Goal: Transaction & Acquisition: Purchase product/service

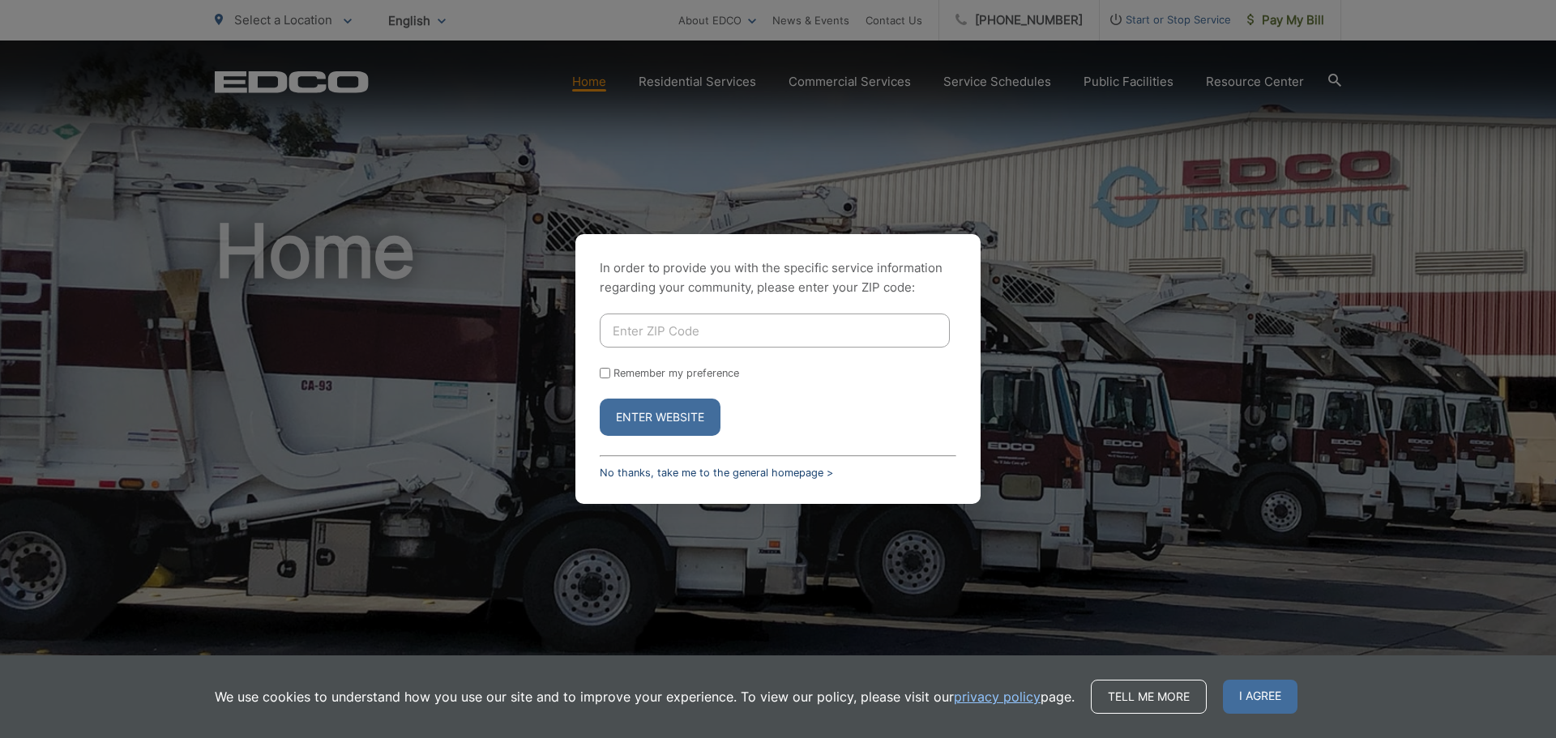
click at [710, 472] on link "No thanks, take me to the general homepage >" at bounding box center [716, 473] width 233 height 12
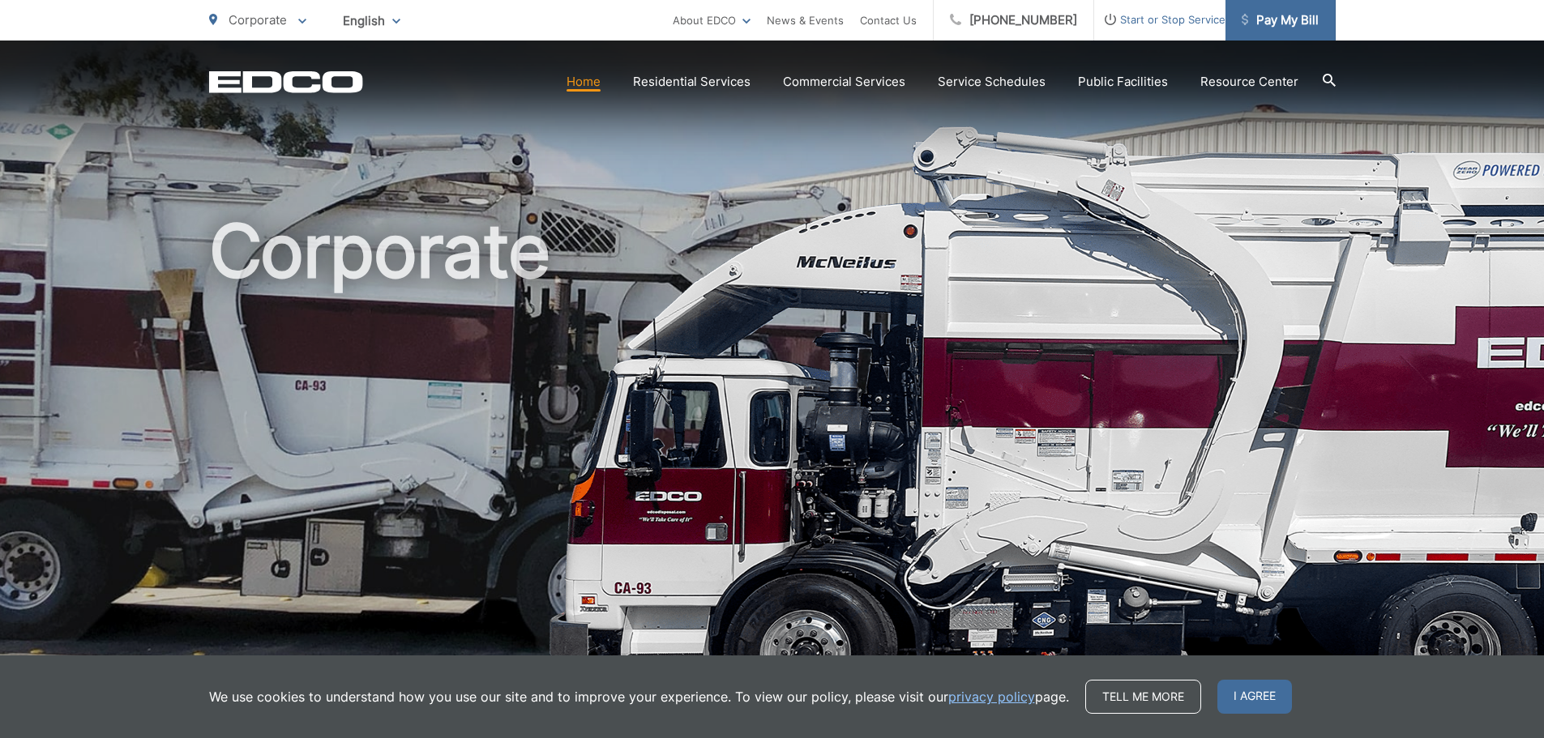
click at [1300, 15] on span "Pay My Bill" at bounding box center [1280, 20] width 77 height 19
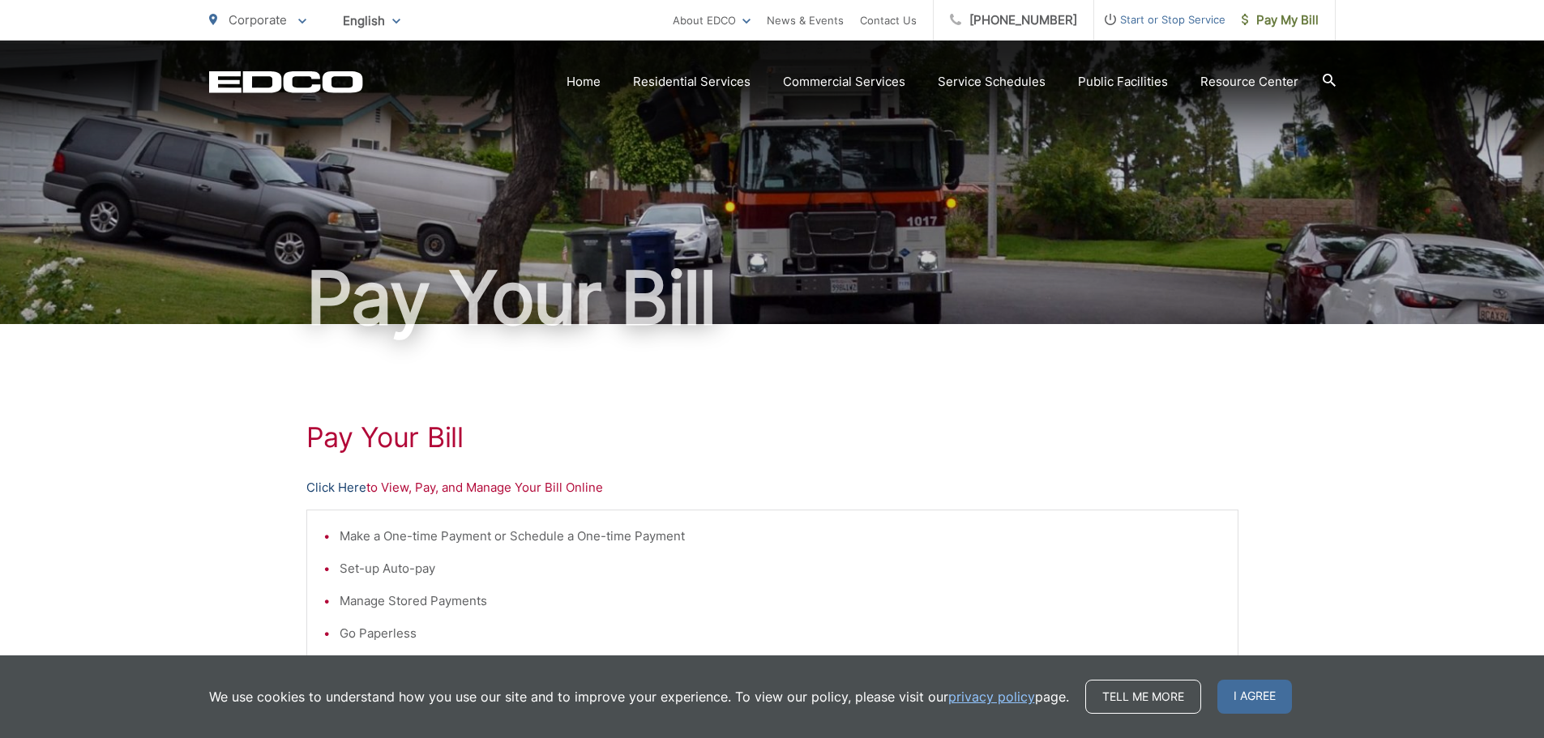
click at [349, 490] on link "Click Here" at bounding box center [336, 487] width 60 height 19
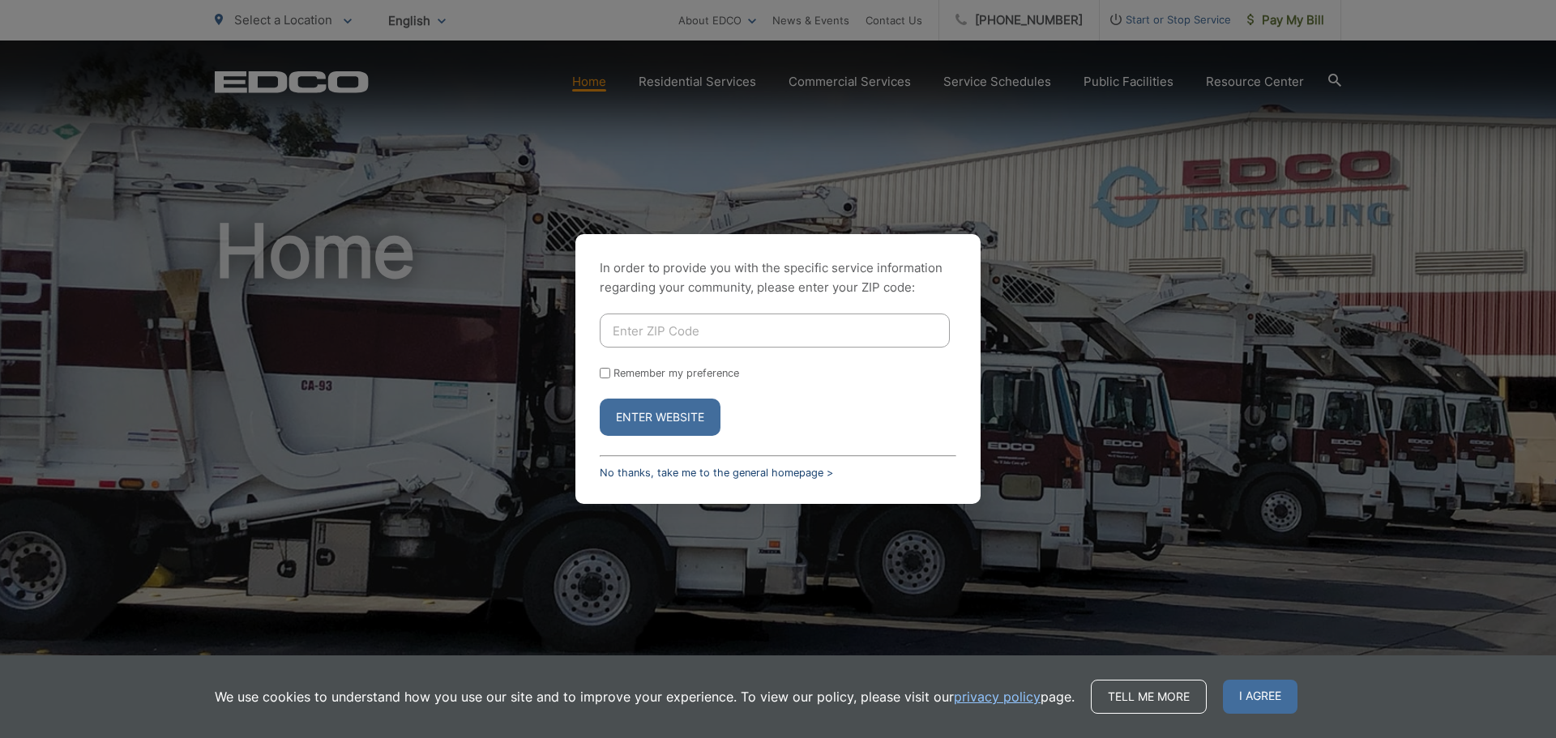
click at [779, 474] on link "No thanks, take me to the general homepage >" at bounding box center [716, 473] width 233 height 12
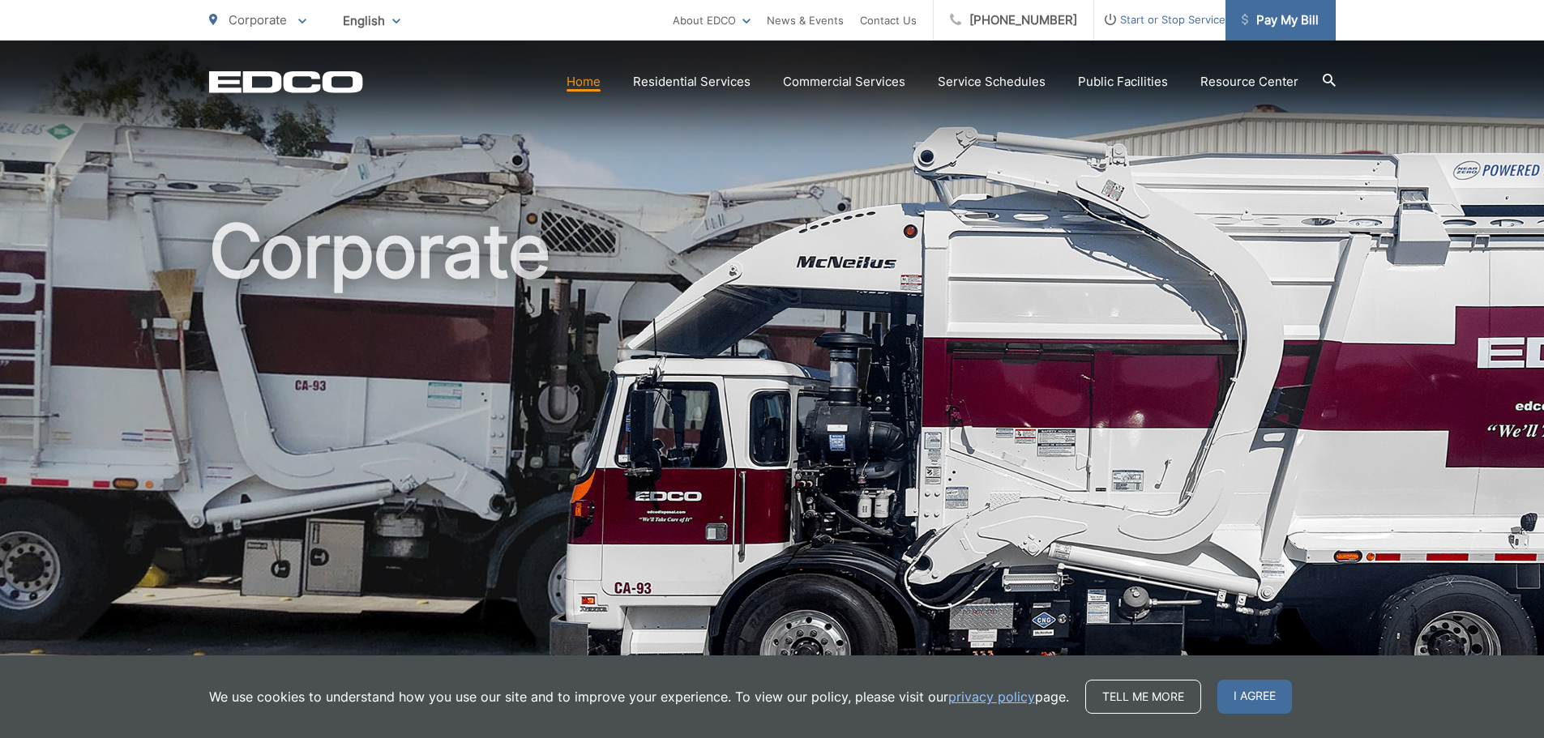
click at [1312, 22] on span "Pay My Bill" at bounding box center [1280, 20] width 77 height 19
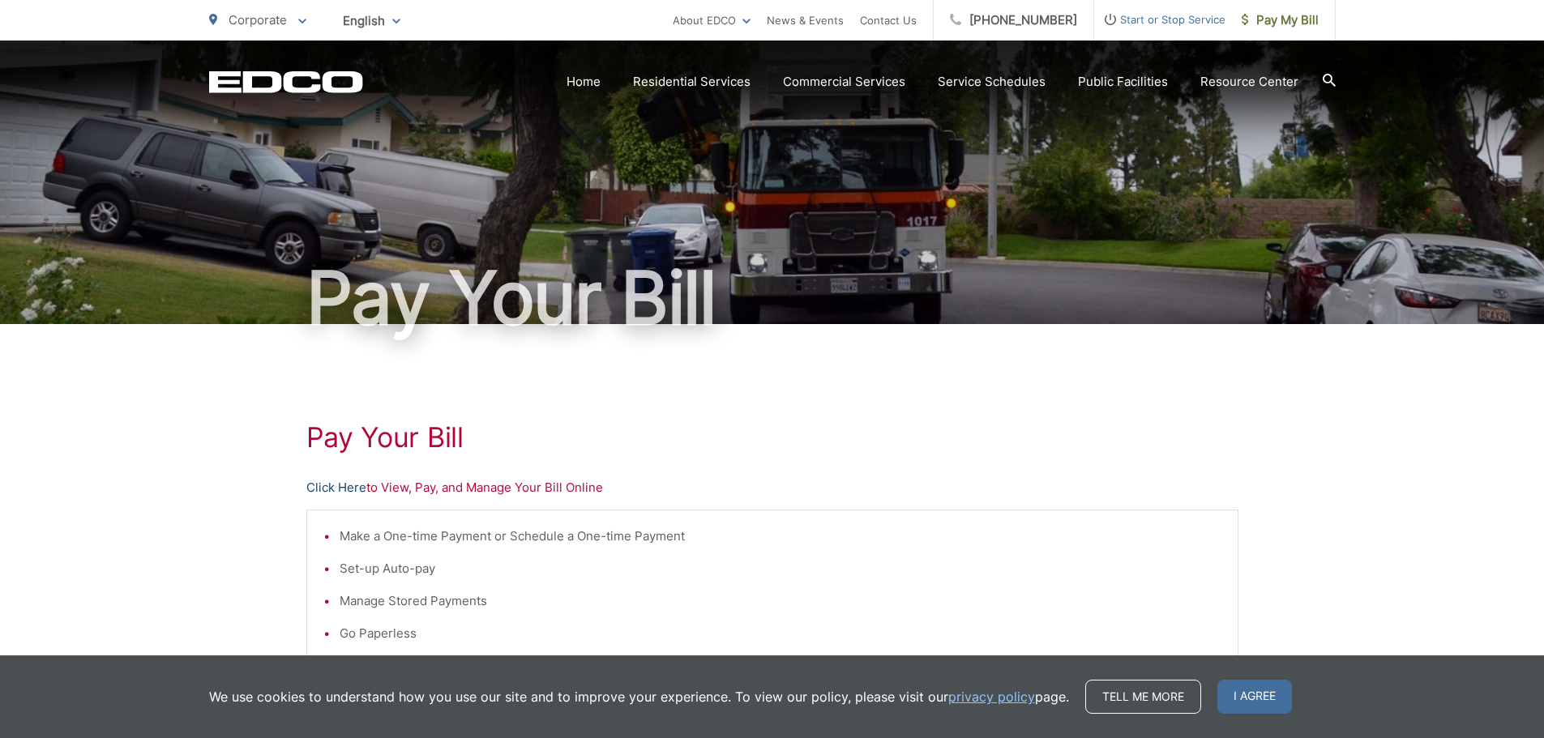
click at [324, 487] on link "Click Here" at bounding box center [336, 487] width 60 height 19
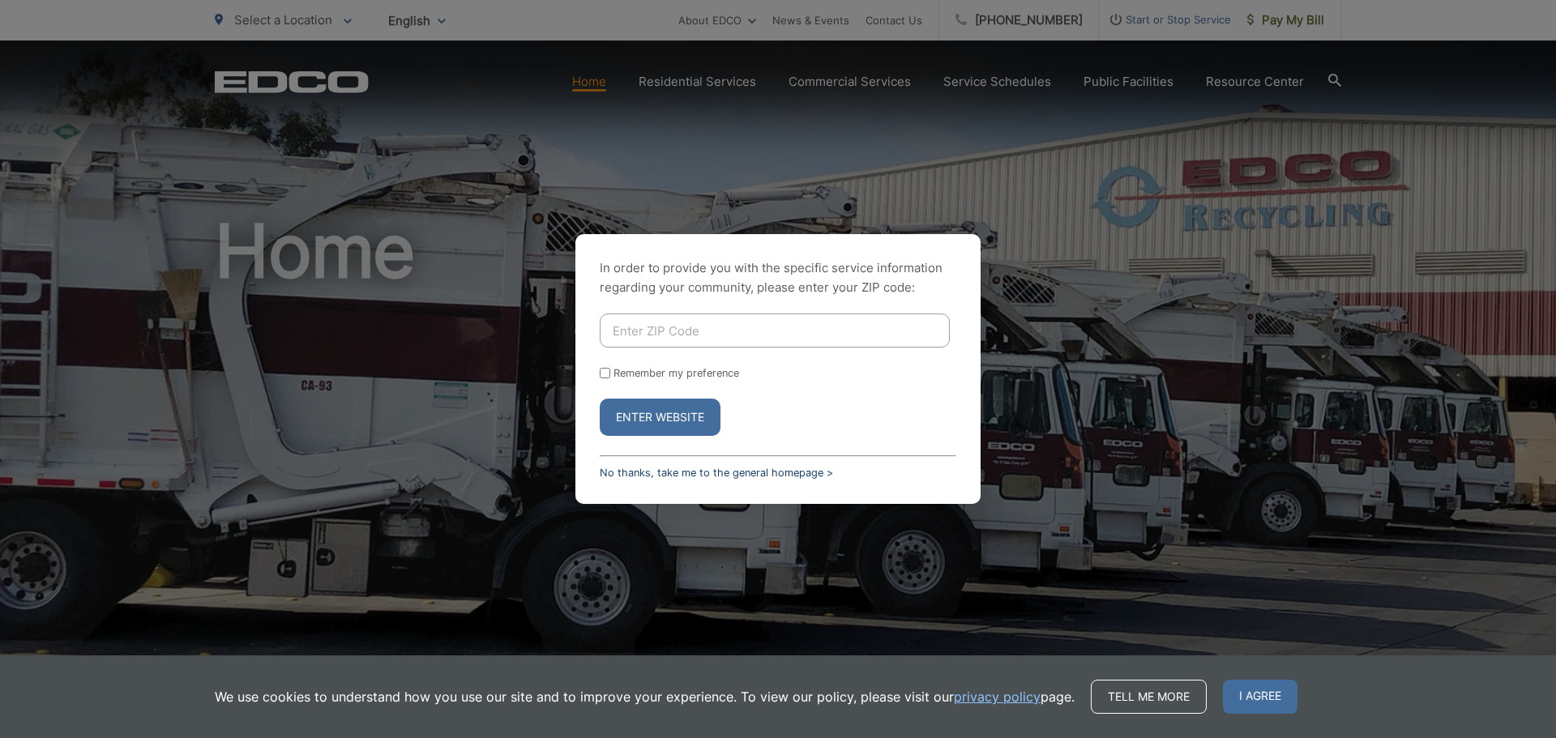
click at [665, 471] on link "No thanks, take me to the general homepage >" at bounding box center [716, 473] width 233 height 12
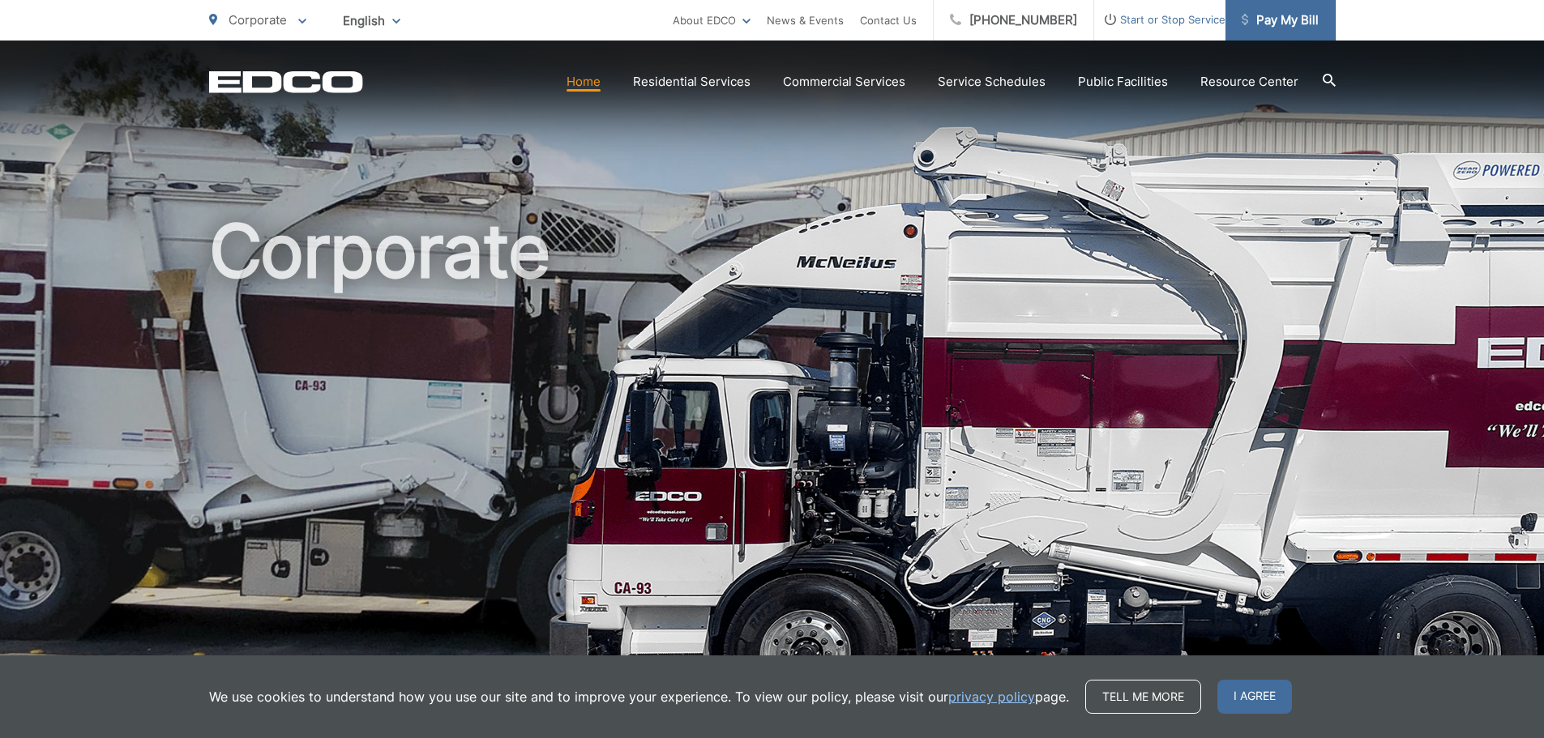
click at [1285, 33] on link "Pay My Bill" at bounding box center [1281, 20] width 110 height 41
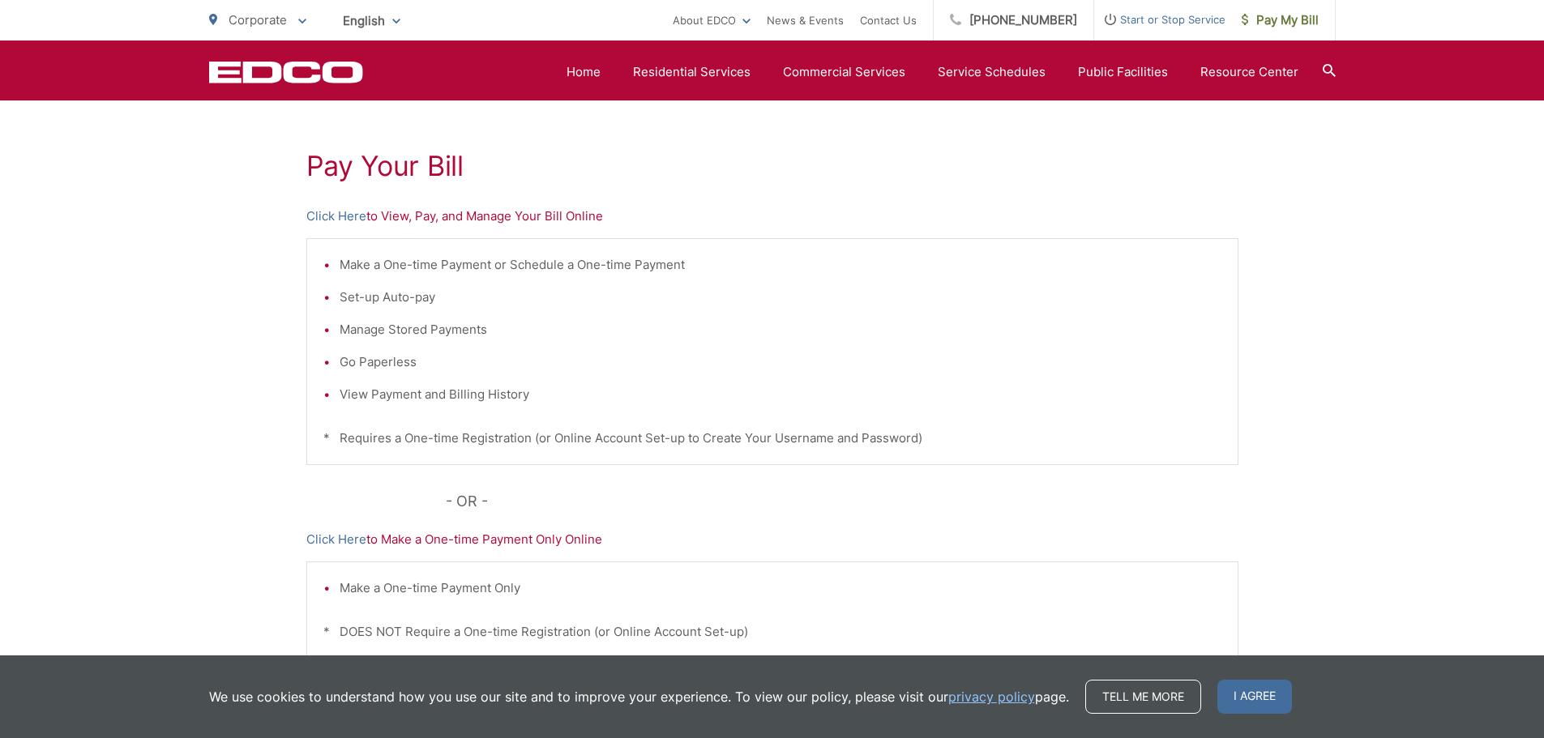
scroll to position [243, 0]
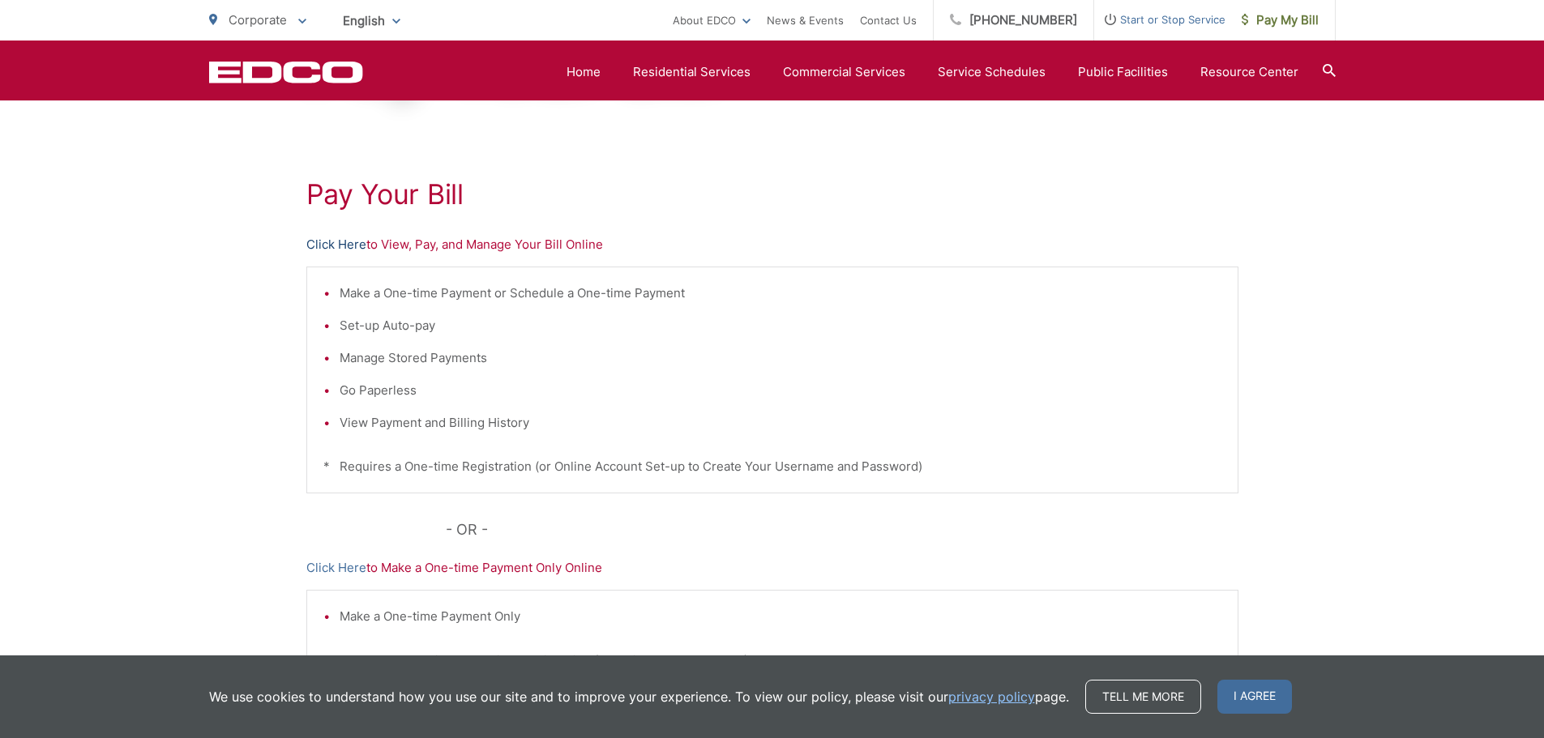
click at [310, 245] on link "Click Here" at bounding box center [336, 244] width 60 height 19
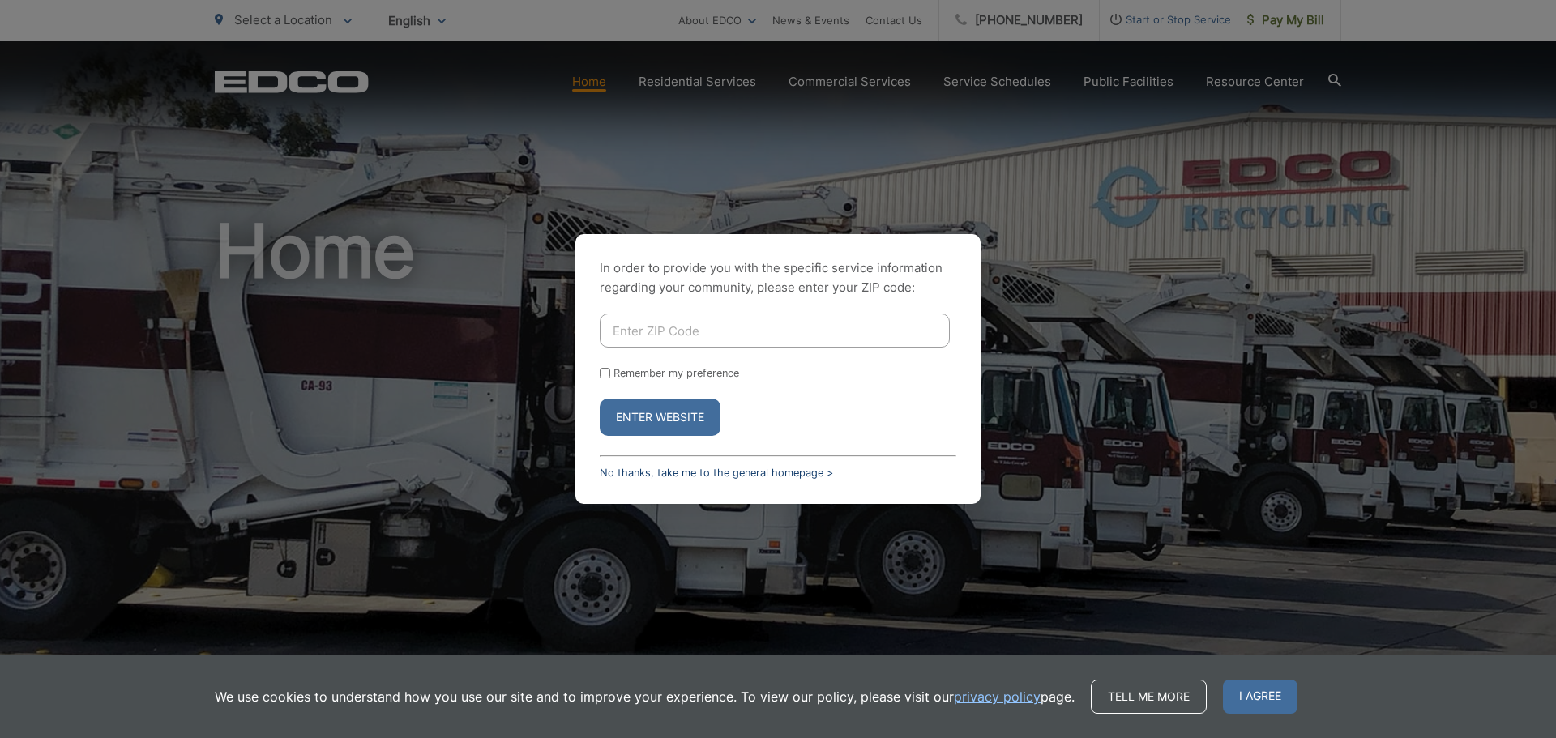
click at [733, 472] on link "No thanks, take me to the general homepage >" at bounding box center [716, 473] width 233 height 12
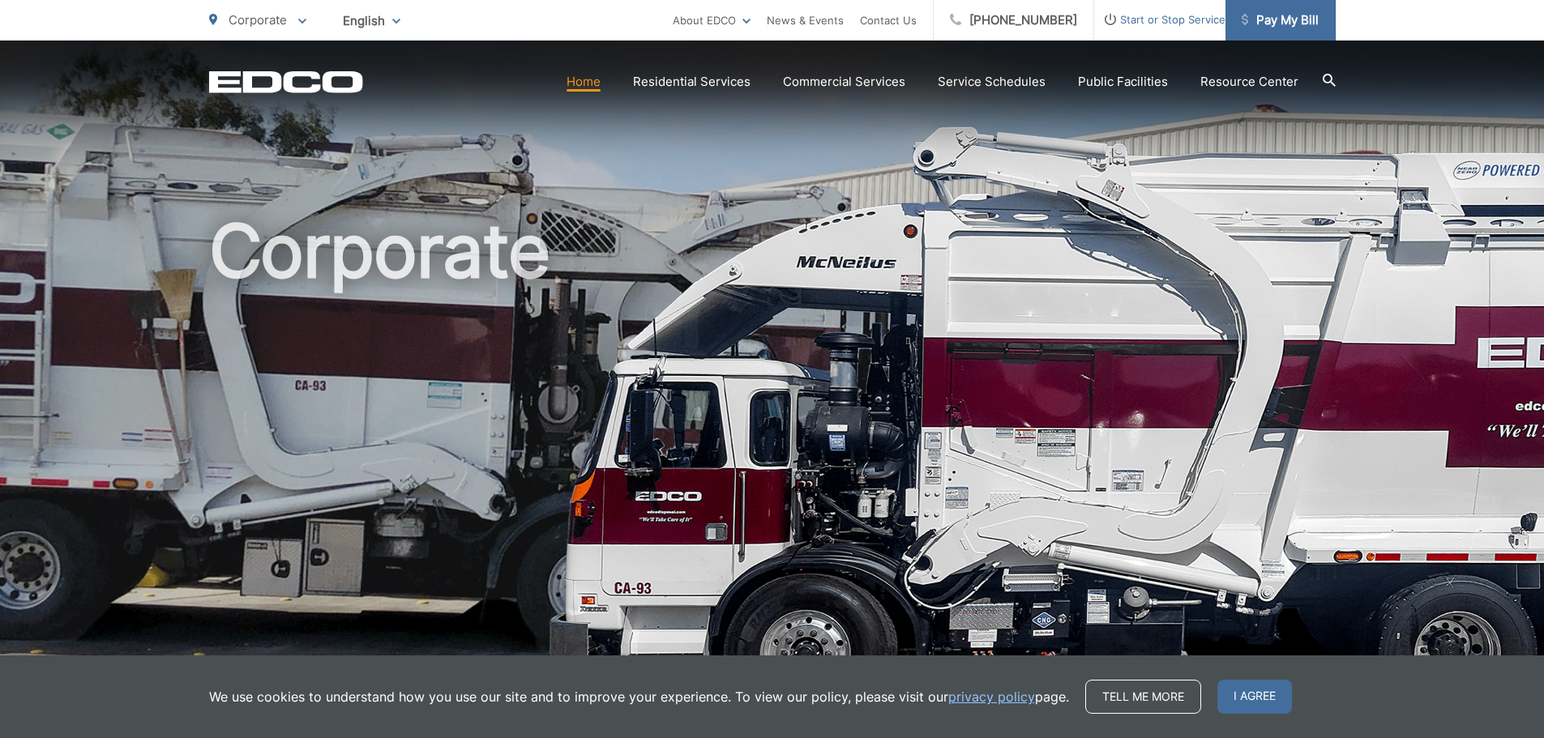
click at [1324, 28] on link "Pay My Bill" at bounding box center [1281, 20] width 110 height 41
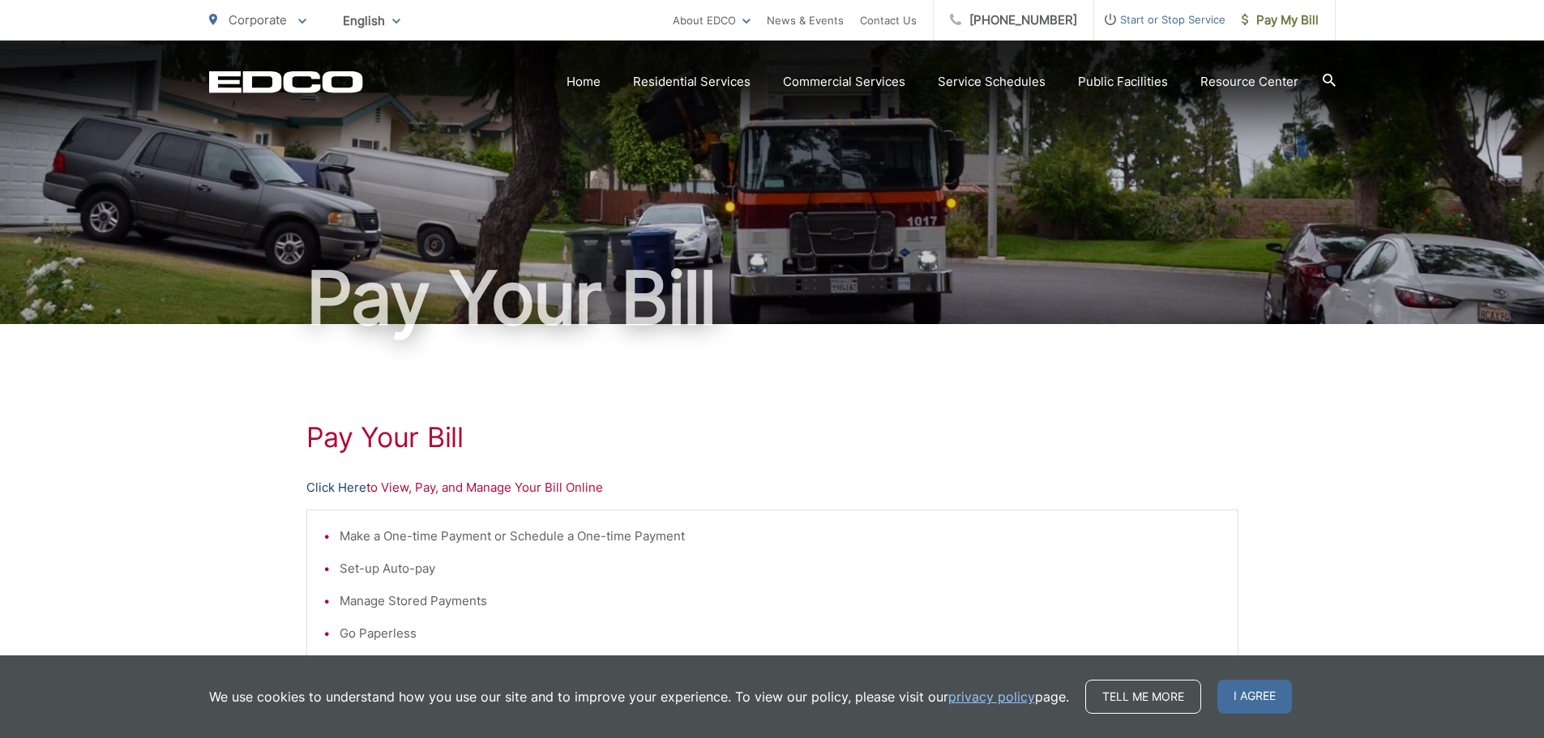
click at [335, 487] on link "Click Here" at bounding box center [336, 487] width 60 height 19
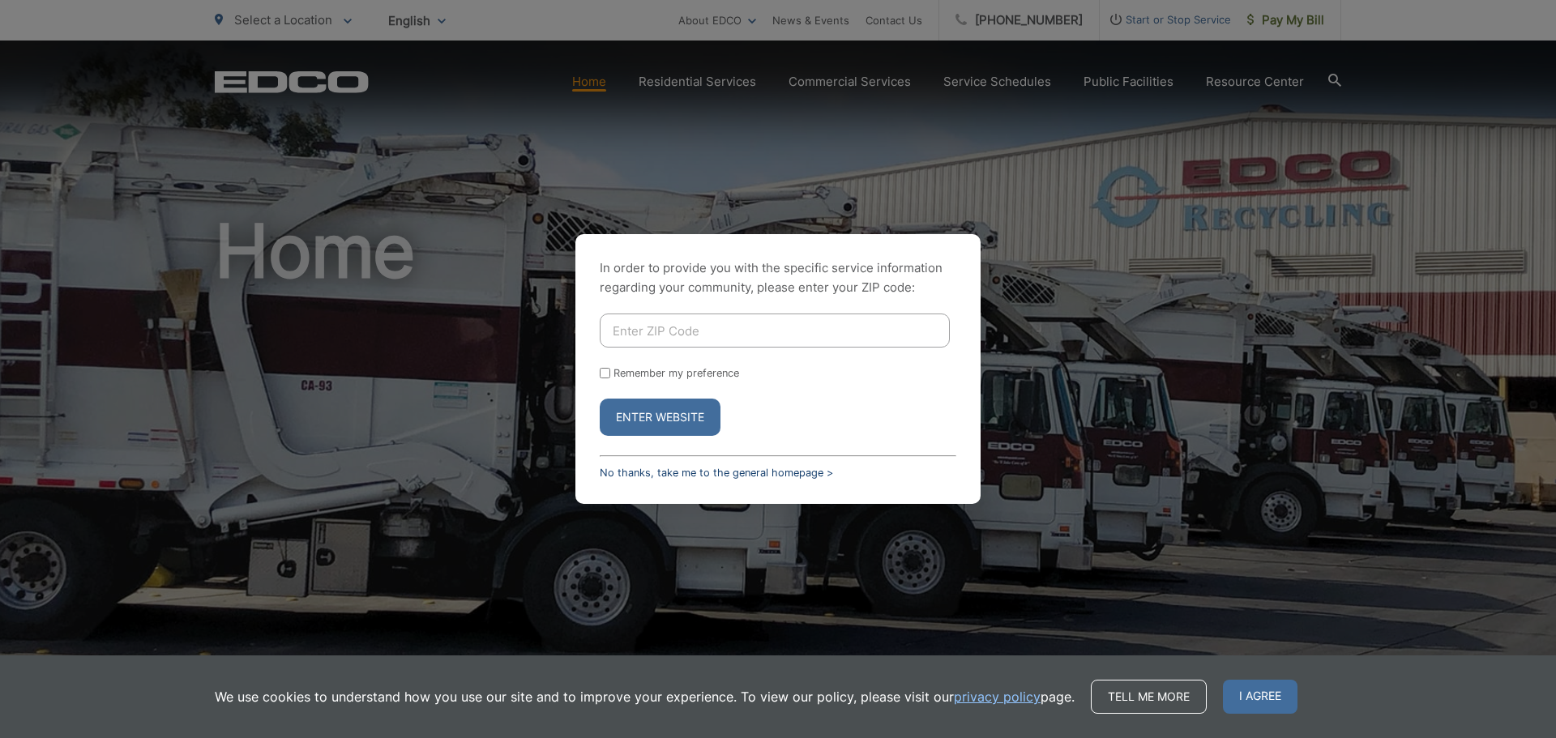
click at [793, 469] on link "No thanks, take me to the general homepage >" at bounding box center [716, 473] width 233 height 12
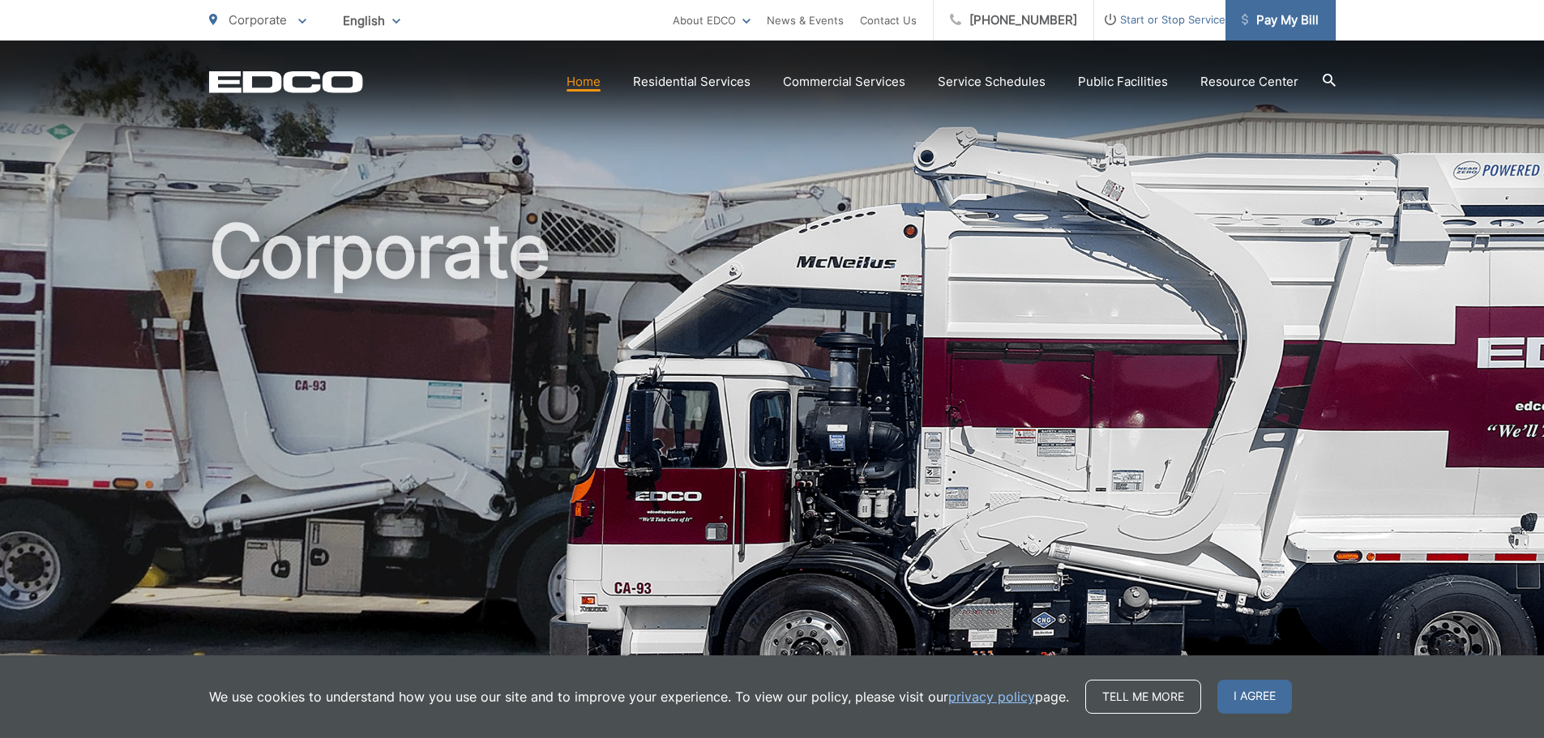
click at [1296, 28] on span "Pay My Bill" at bounding box center [1280, 20] width 77 height 19
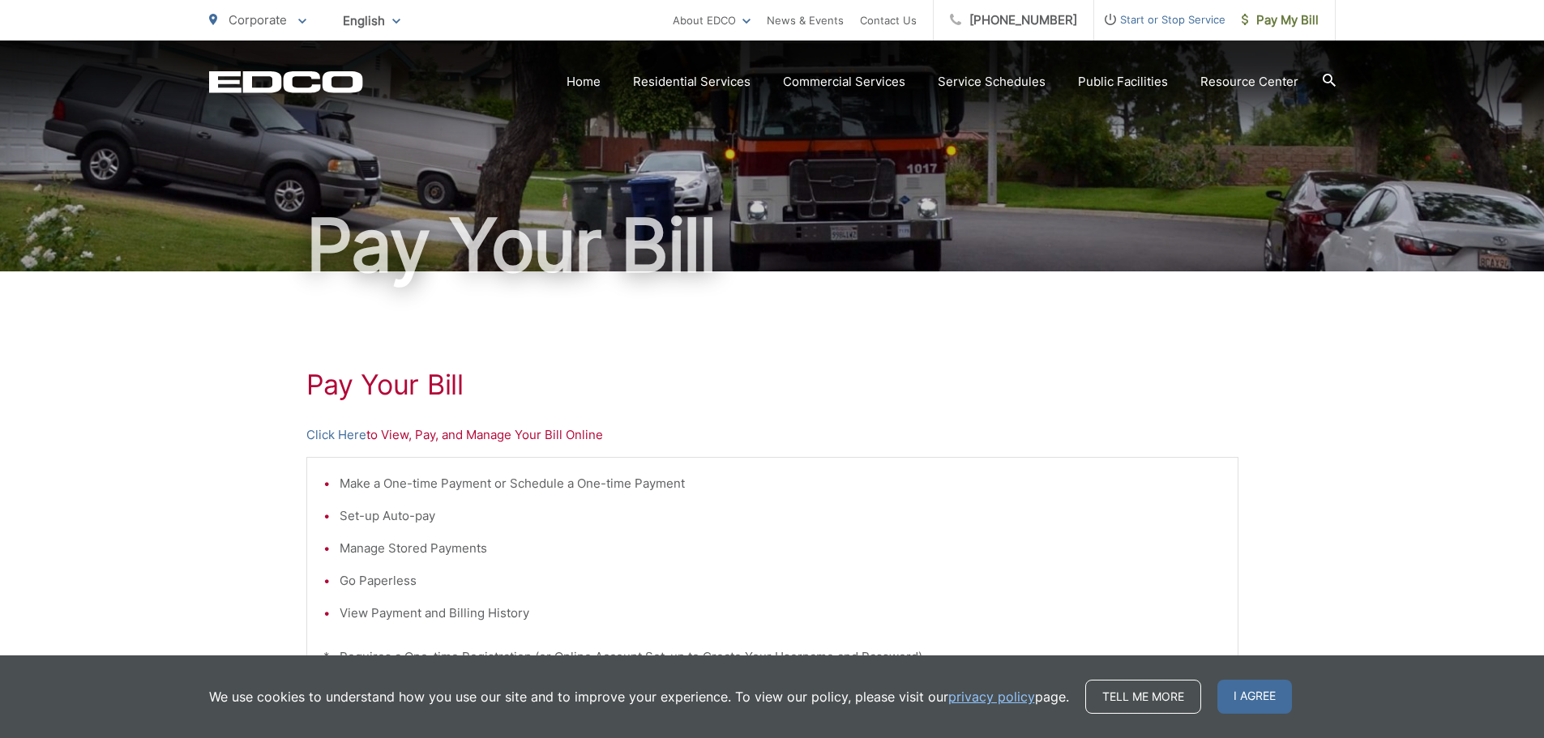
scroll to position [81, 0]
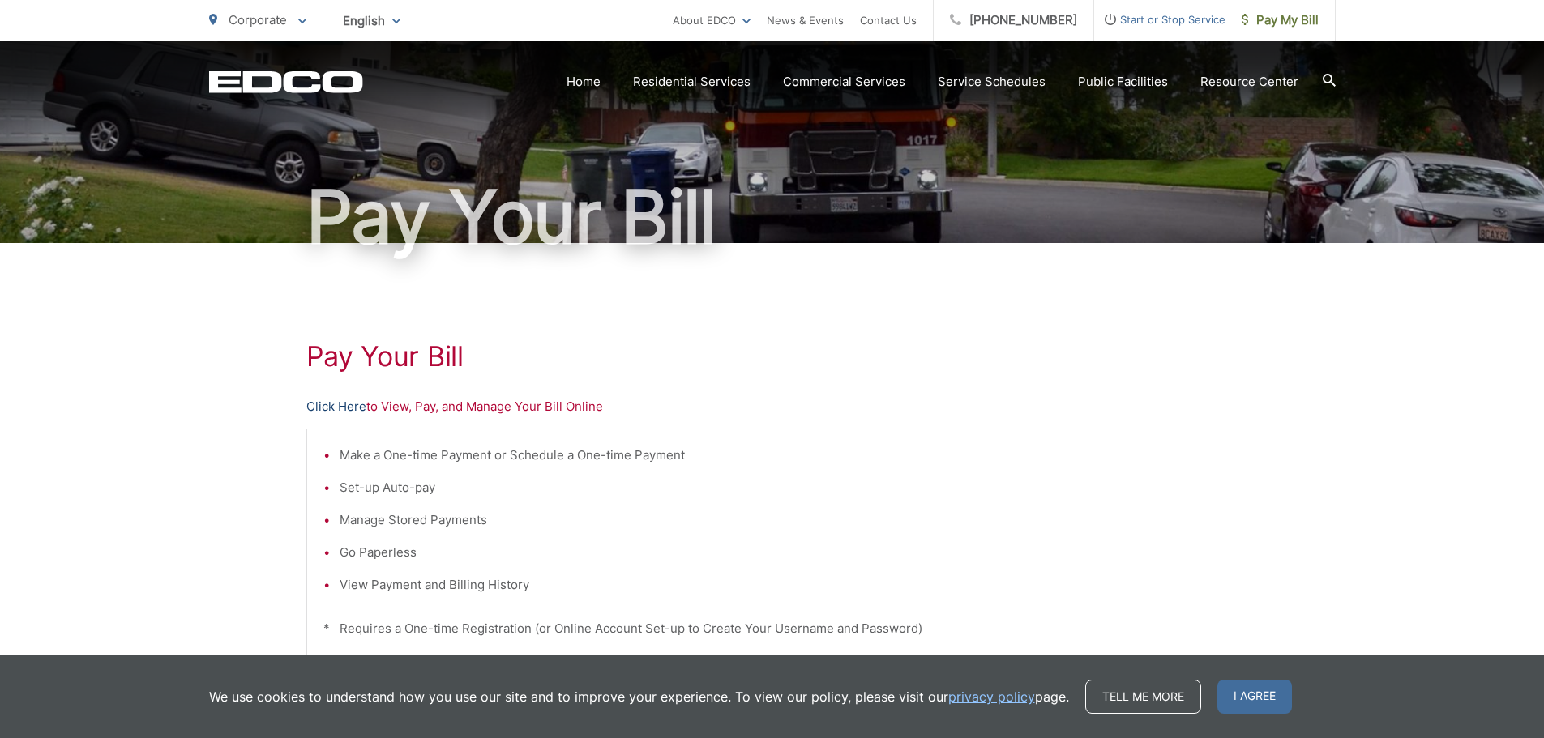
click at [322, 402] on link "Click Here" at bounding box center [336, 406] width 60 height 19
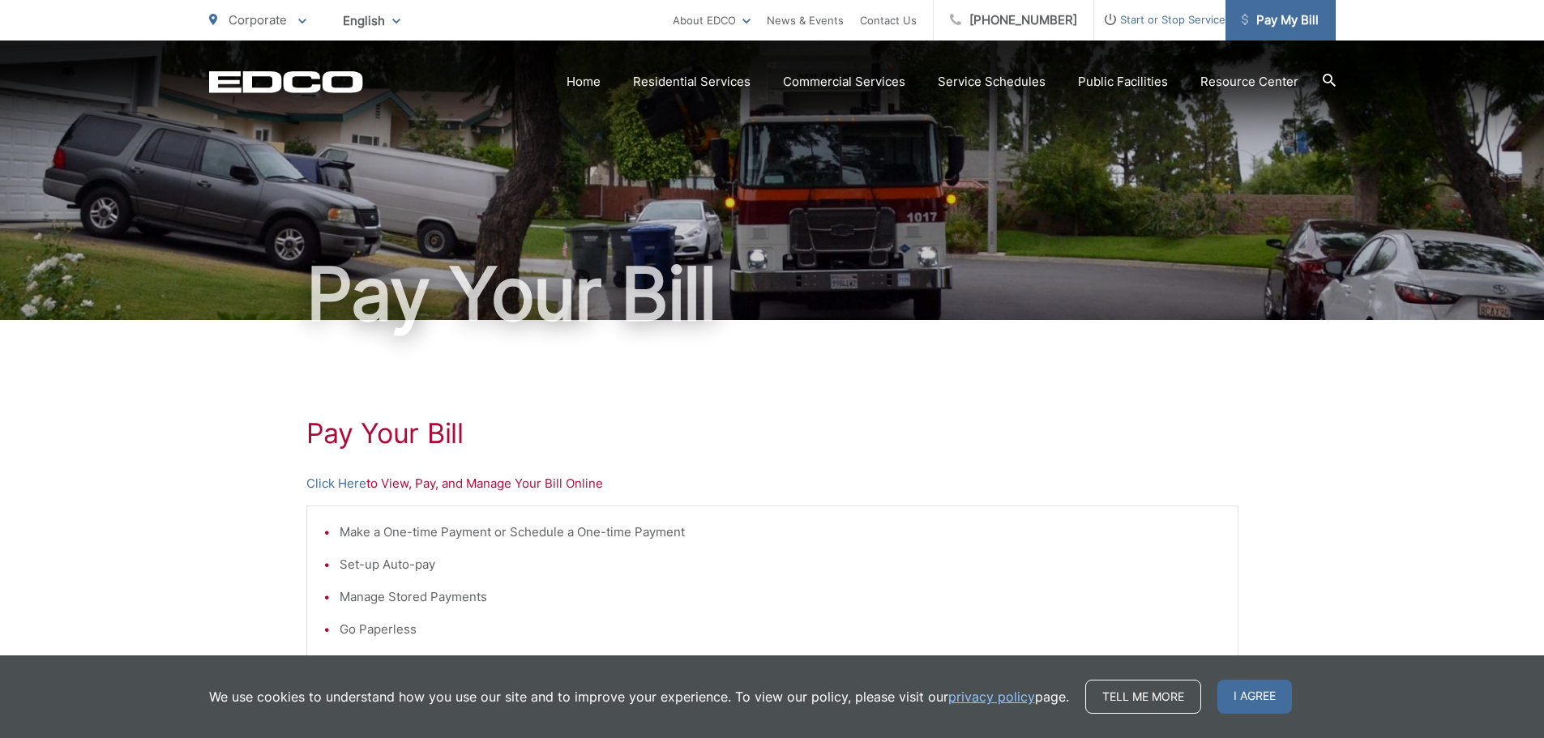
scroll to position [0, 0]
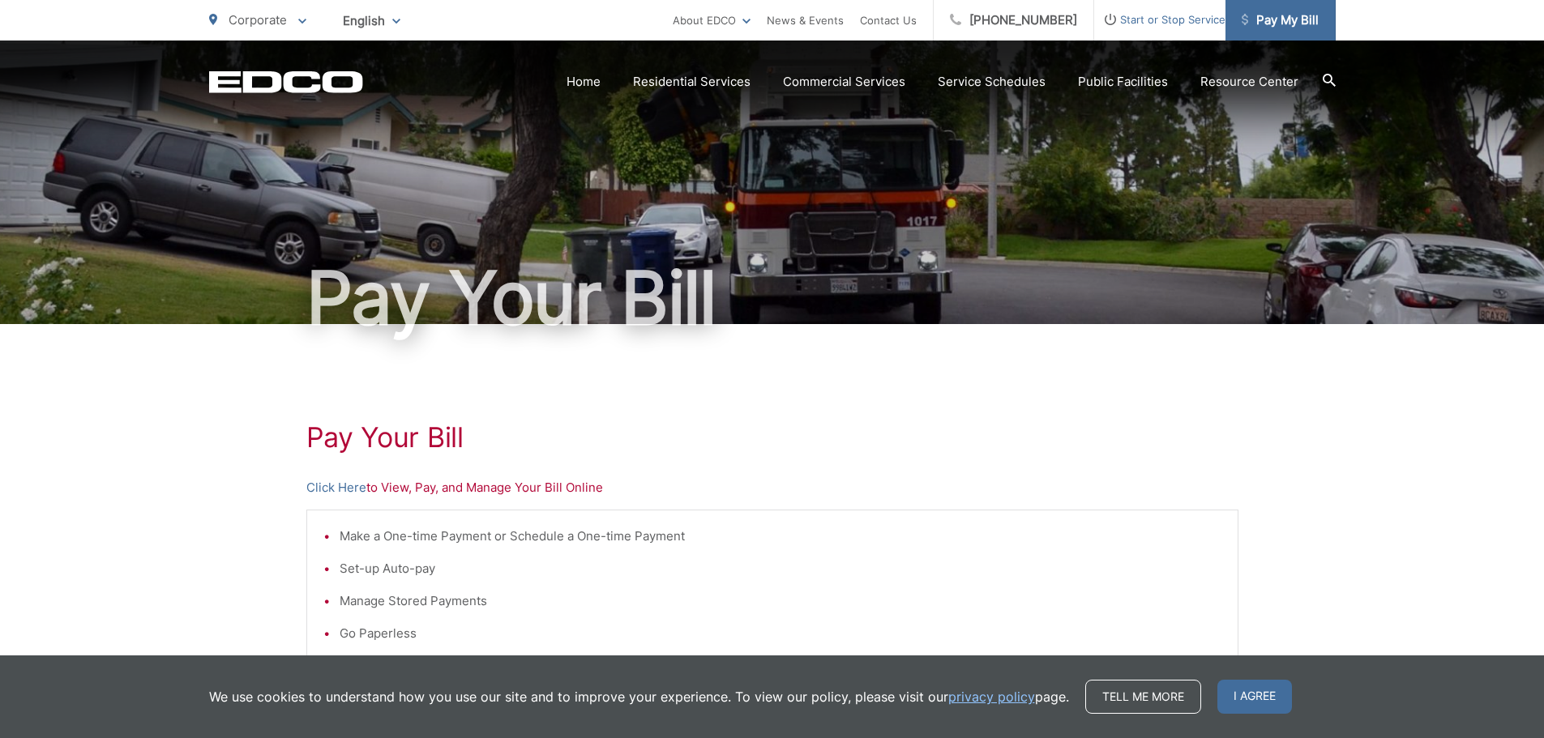
click at [1298, 17] on span "Pay My Bill" at bounding box center [1280, 20] width 77 height 19
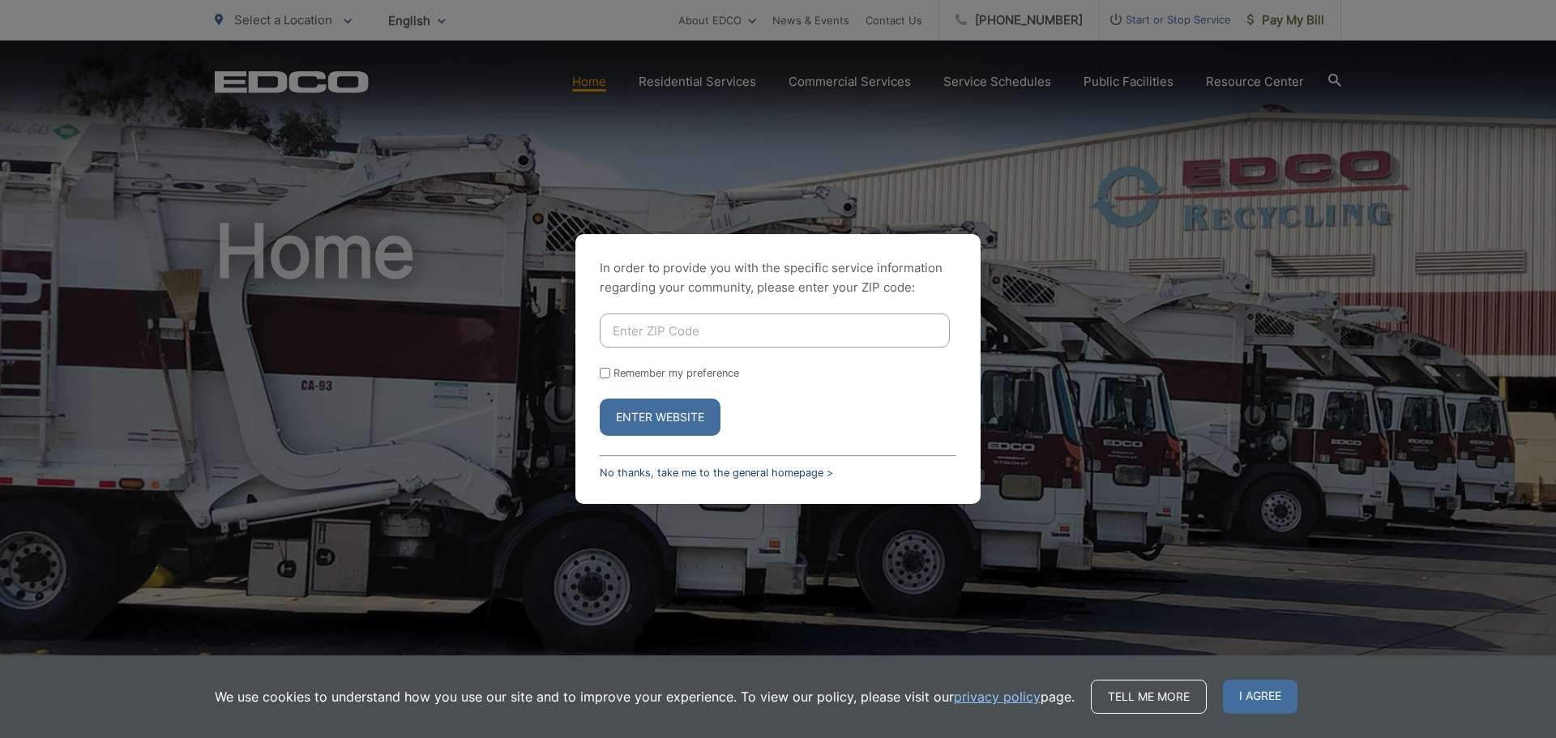
click at [751, 471] on link "No thanks, take me to the general homepage >" at bounding box center [716, 473] width 233 height 12
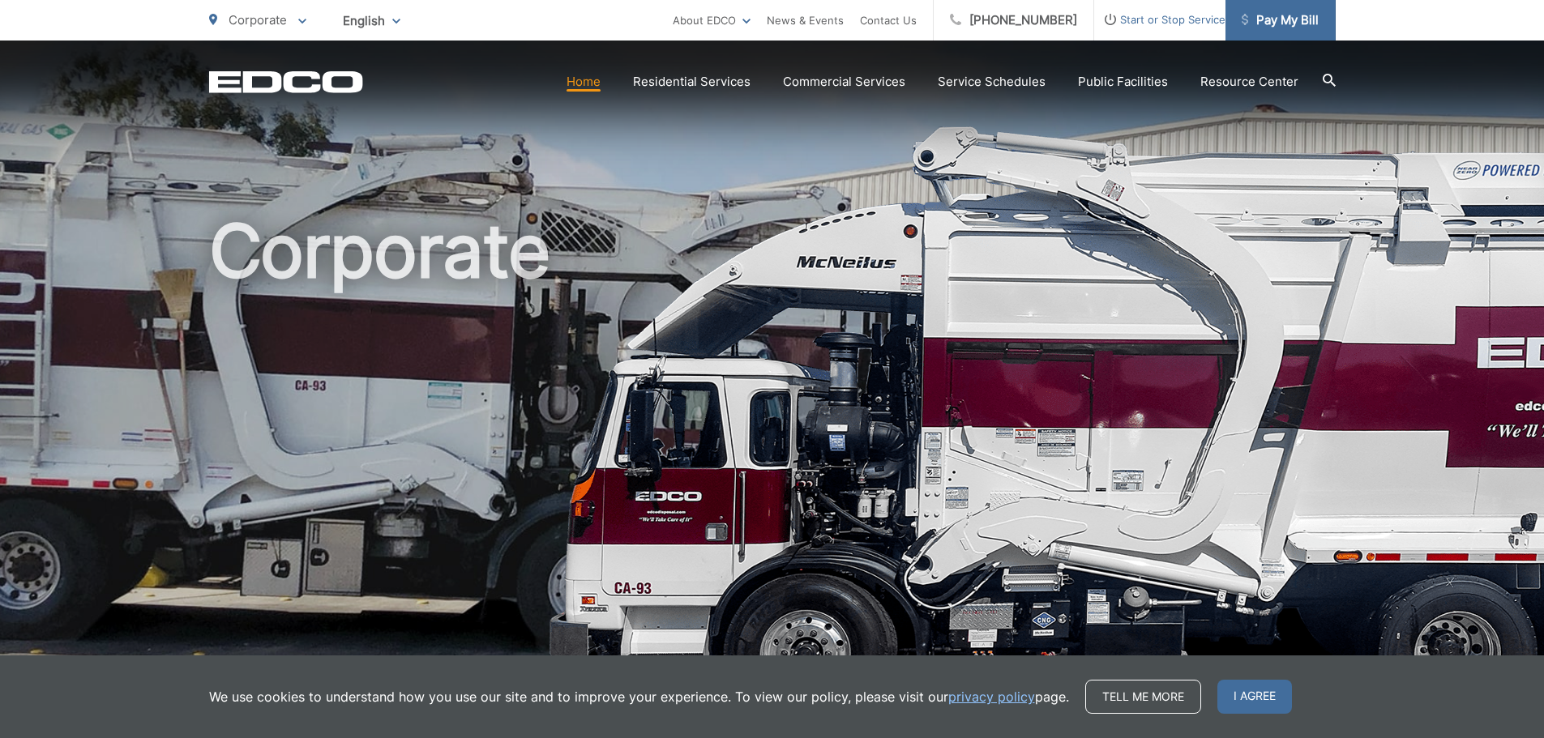
click at [1293, 29] on span "Pay My Bill" at bounding box center [1280, 20] width 77 height 19
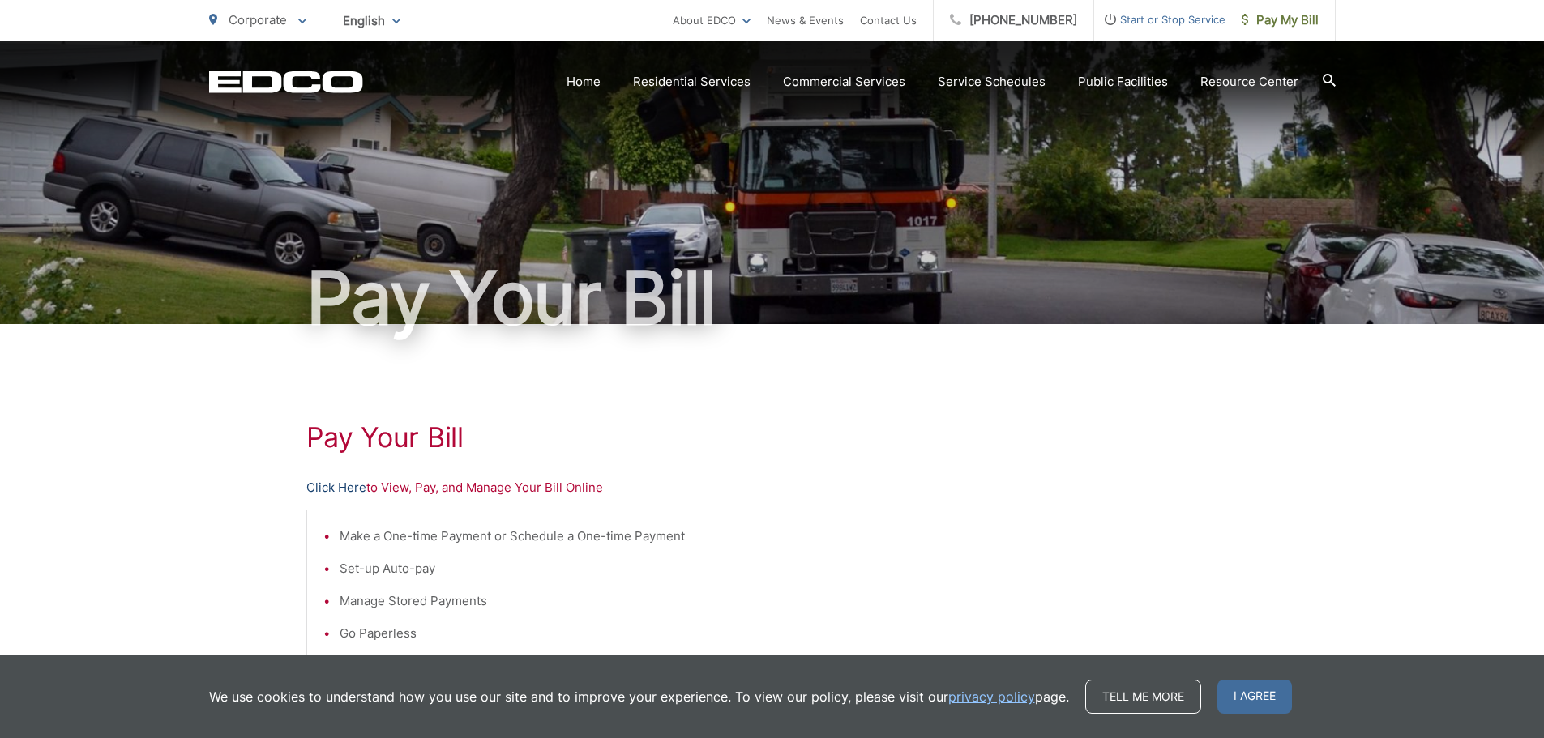
click at [338, 484] on link "Click Here" at bounding box center [336, 487] width 60 height 19
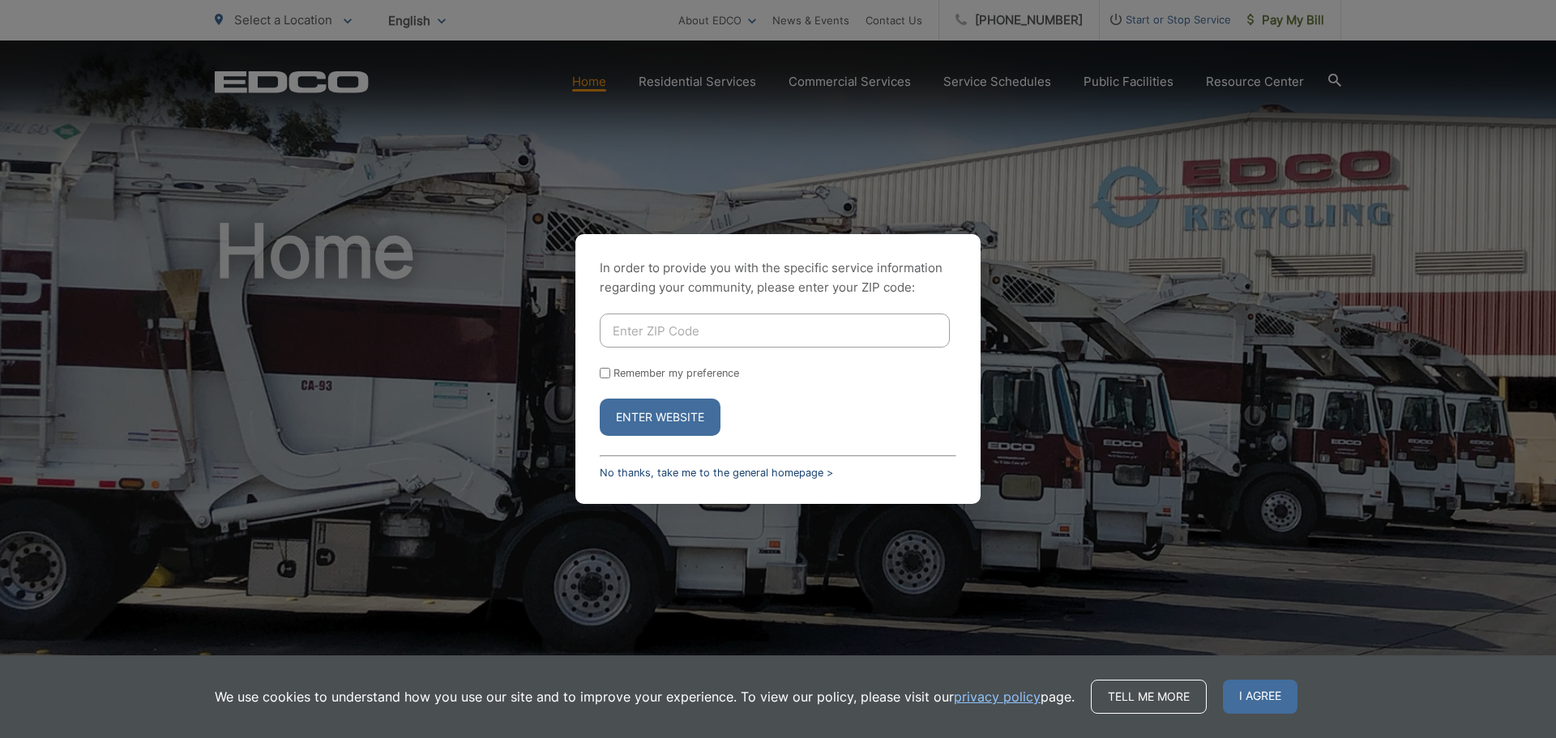
click at [774, 474] on link "No thanks, take me to the general homepage >" at bounding box center [716, 473] width 233 height 12
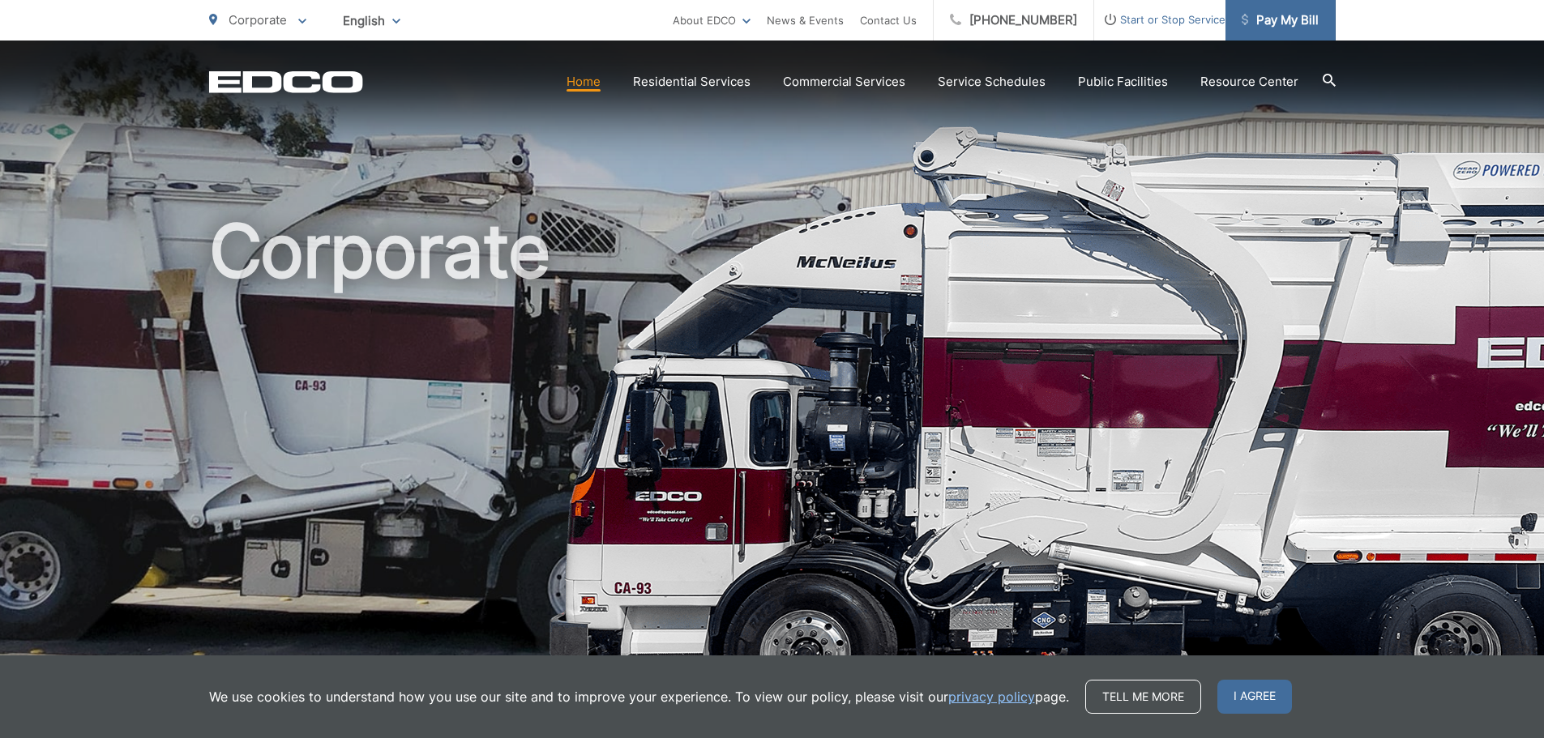
click at [1309, 34] on link "Pay My Bill" at bounding box center [1281, 20] width 110 height 41
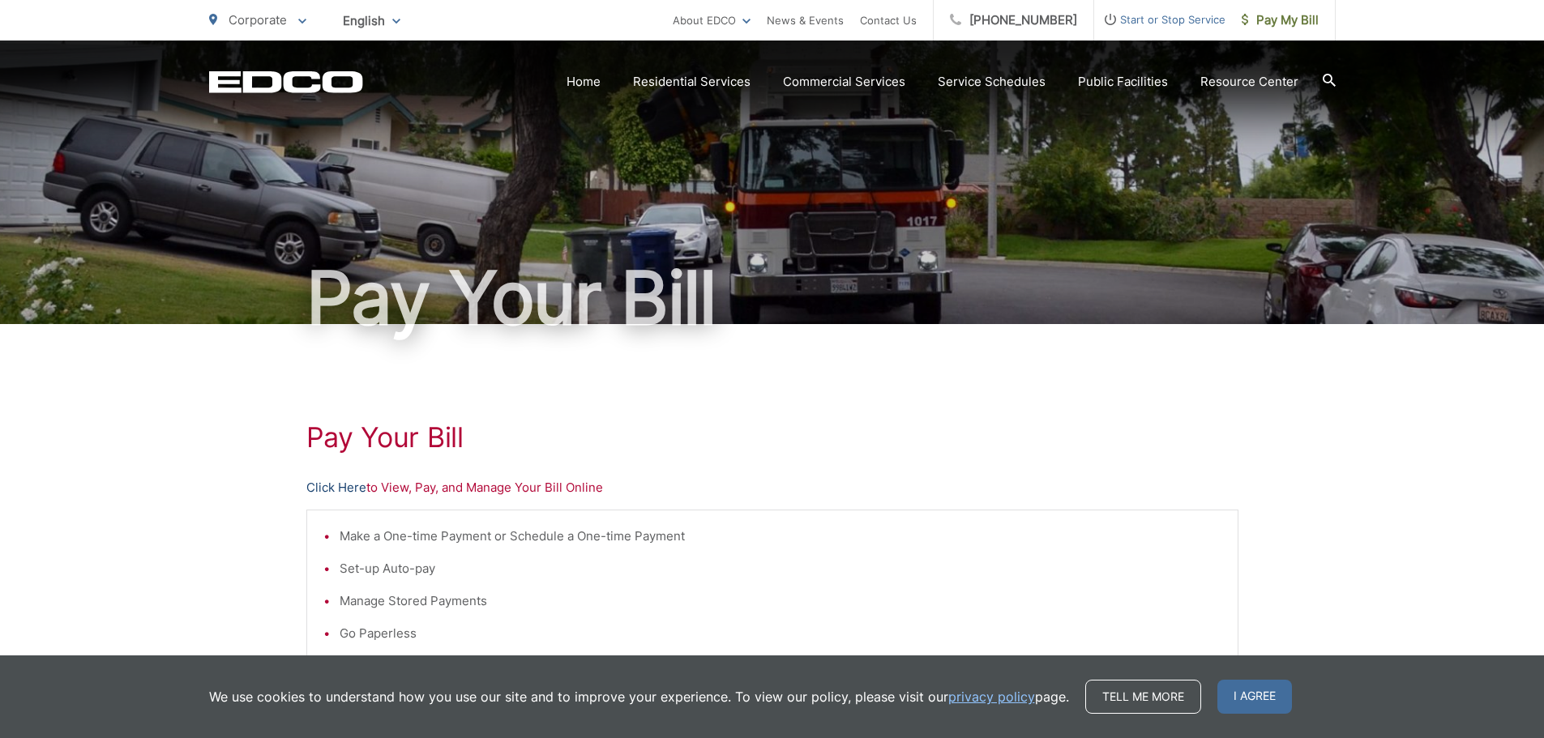
click at [347, 489] on link "Click Here" at bounding box center [336, 487] width 60 height 19
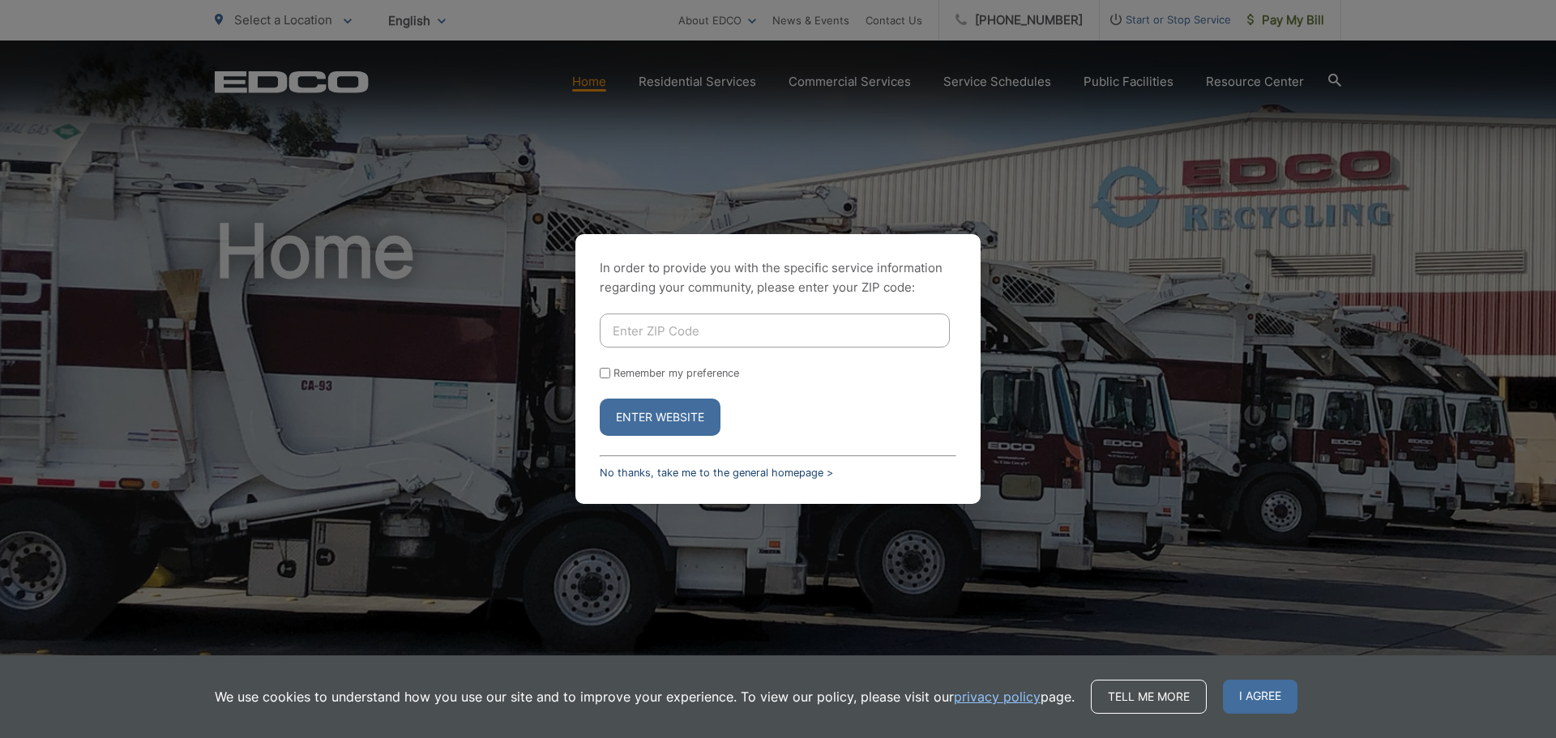
click at [680, 476] on link "No thanks, take me to the general homepage >" at bounding box center [716, 473] width 233 height 12
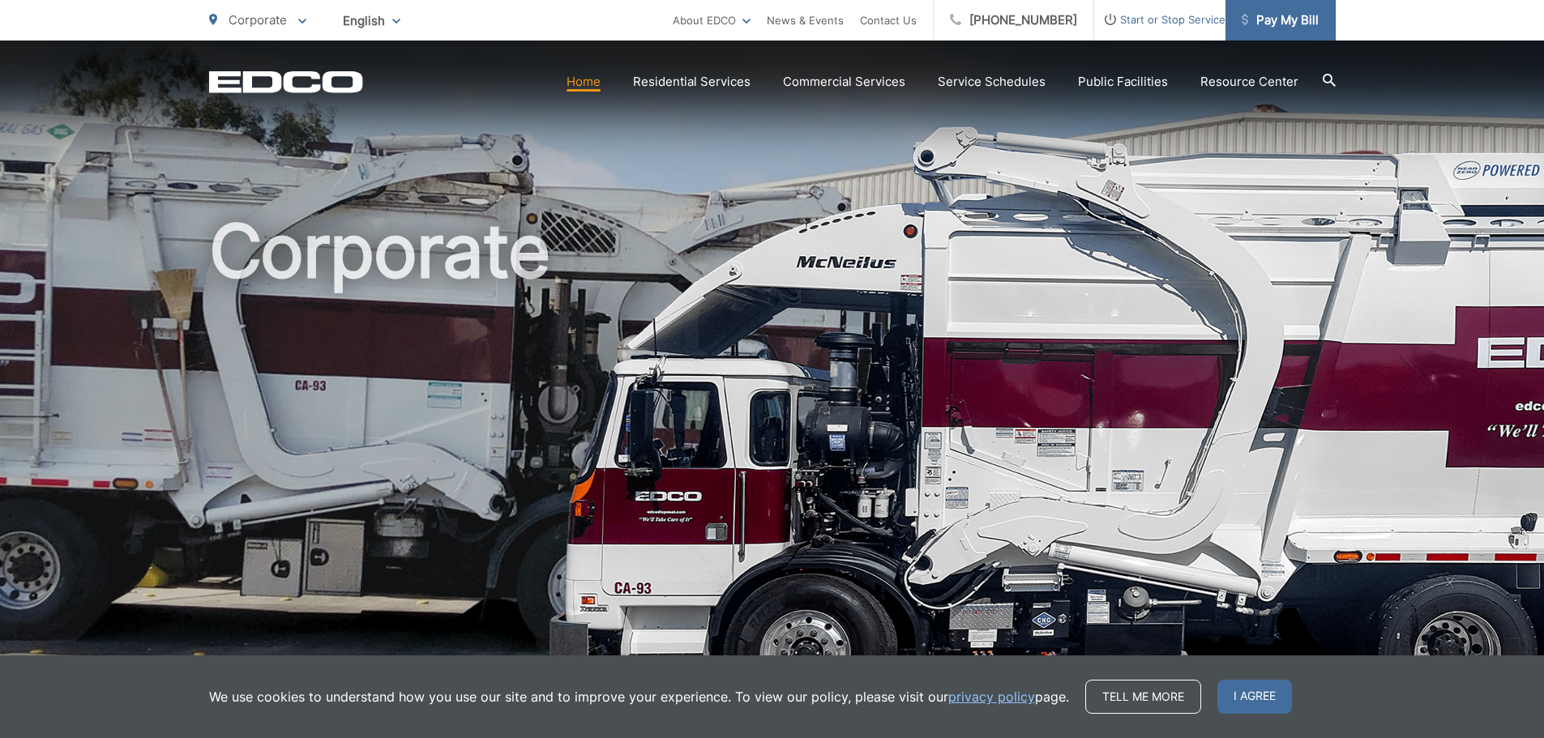
click at [1319, 19] on link "Pay My Bill" at bounding box center [1281, 20] width 110 height 41
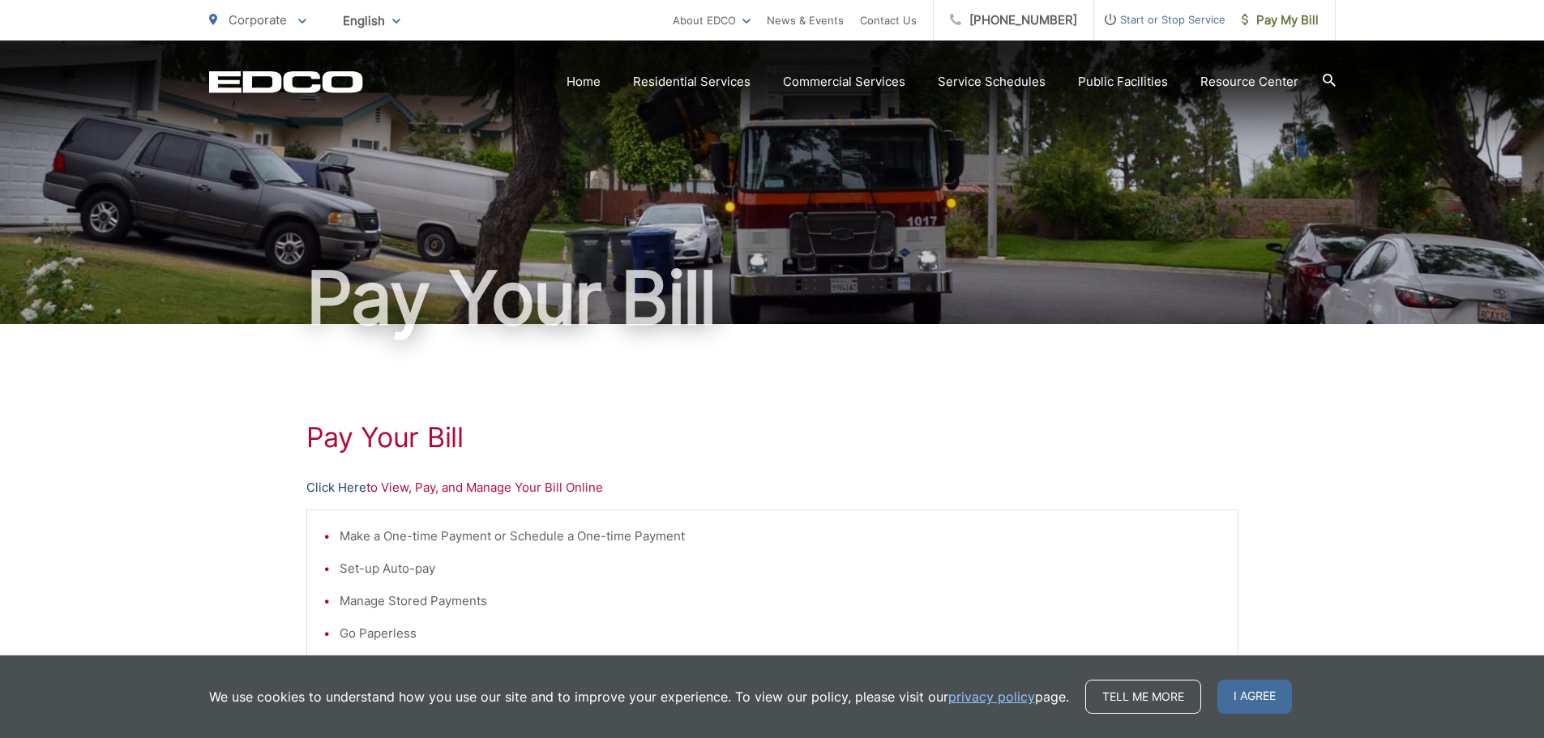
click at [338, 490] on link "Click Here" at bounding box center [336, 487] width 60 height 19
click at [347, 486] on link "Click Here" at bounding box center [336, 487] width 60 height 19
